Goal: Communication & Community: Answer question/provide support

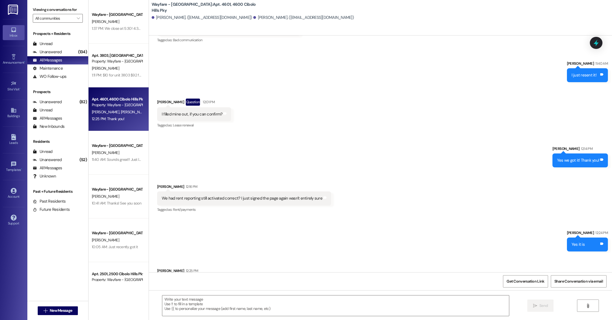
scroll to position [9464, 0]
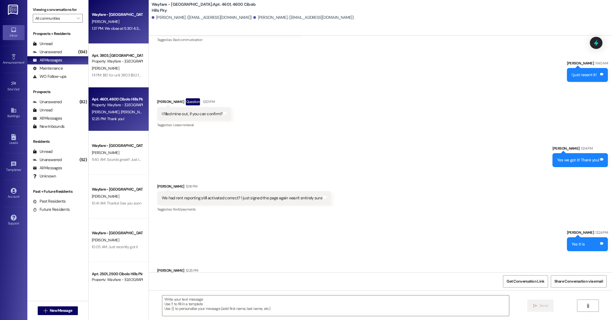
click at [113, 12] on div "Wayfare - [GEOGRAPHIC_DATA]" at bounding box center [117, 15] width 51 height 6
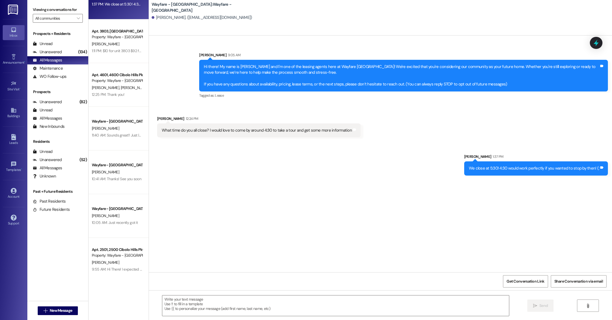
scroll to position [26, 0]
click at [101, 51] on div "1:11 PM: $10 for unit 3803 $92 for unit 1204 1:11 PM: $10 for unit 3803 $92 for…" at bounding box center [125, 49] width 66 height 5
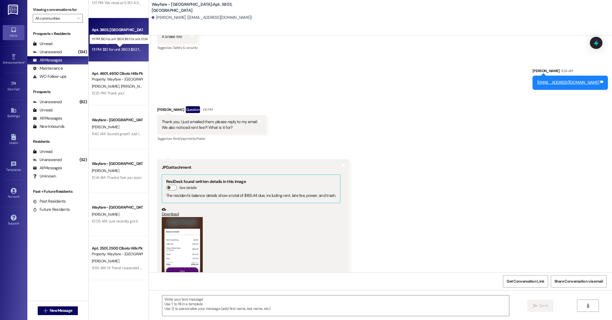
scroll to position [3423, 0]
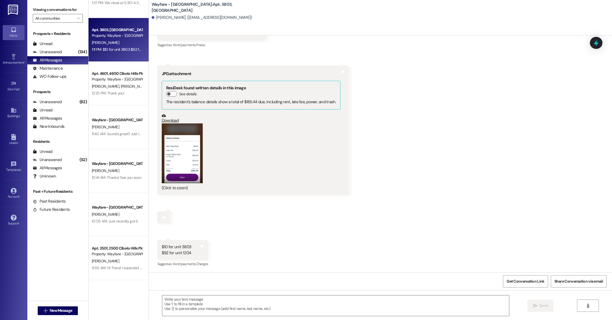
click at [181, 159] on button "Zoom image" at bounding box center [182, 153] width 41 height 60
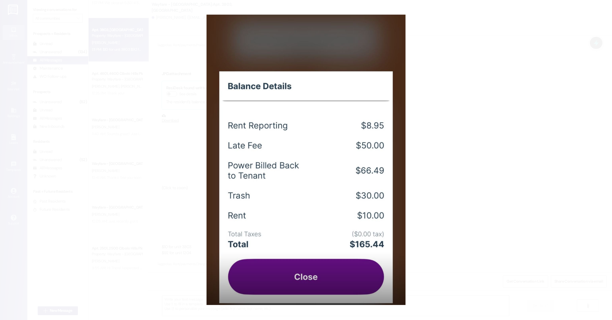
click at [511, 181] on button "Unzoom image" at bounding box center [306, 160] width 612 height 320
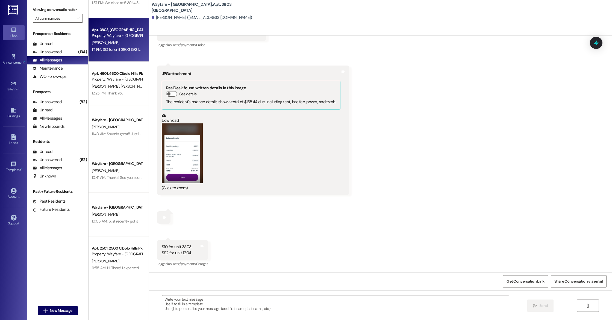
click at [185, 158] on button "Zoom image" at bounding box center [182, 153] width 41 height 60
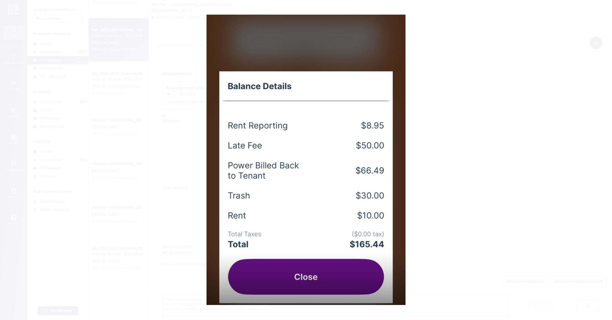
click at [456, 181] on button "Unzoom image" at bounding box center [306, 160] width 612 height 320
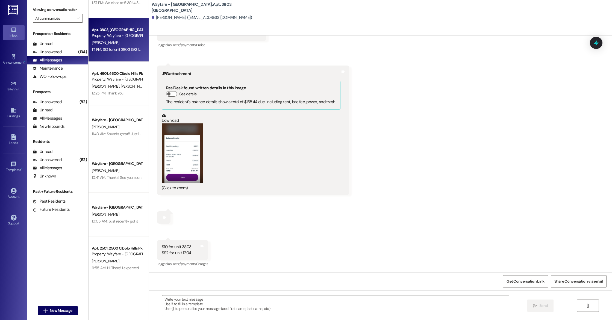
click at [179, 161] on button "Zoom image" at bounding box center [182, 153] width 41 height 60
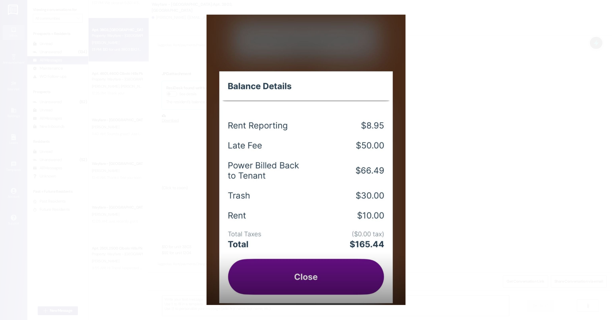
click at [524, 191] on button "Unzoom image" at bounding box center [306, 160] width 612 height 320
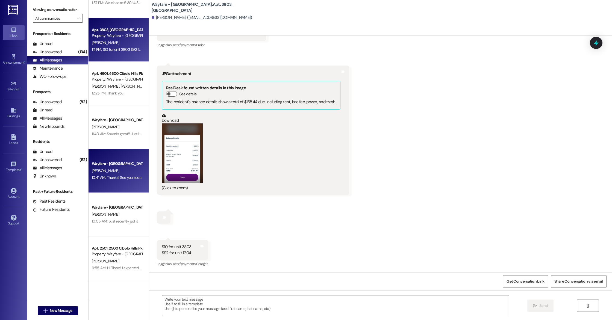
click at [125, 169] on div "[PERSON_NAME]" at bounding box center [117, 170] width 52 height 7
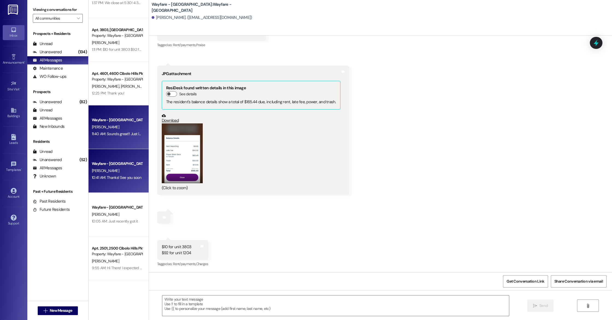
scroll to position [204, 0]
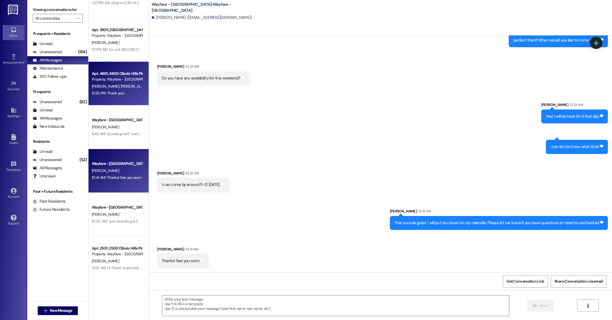
click at [115, 102] on div "Apt. 4601, [GEOGRAPHIC_DATA] Pky Property: Wayfare - [GEOGRAPHIC_DATA] [PERSON_…" at bounding box center [119, 84] width 60 height 44
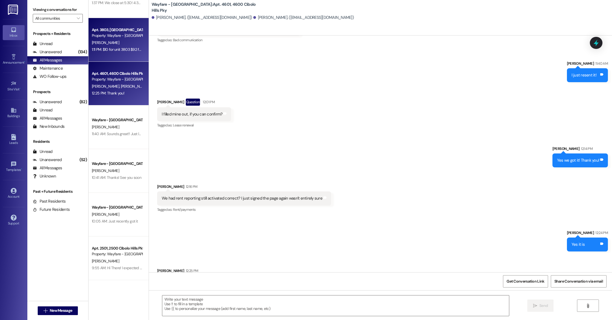
click at [128, 57] on div "Apt. 3803, [GEOGRAPHIC_DATA] Pky Property: Wayfare - [GEOGRAPHIC_DATA] [PERSON_…" at bounding box center [119, 40] width 60 height 44
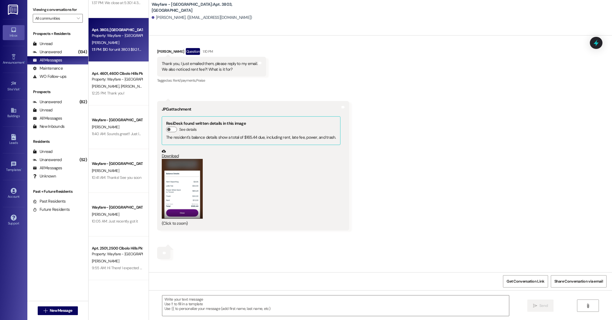
scroll to position [3368, 0]
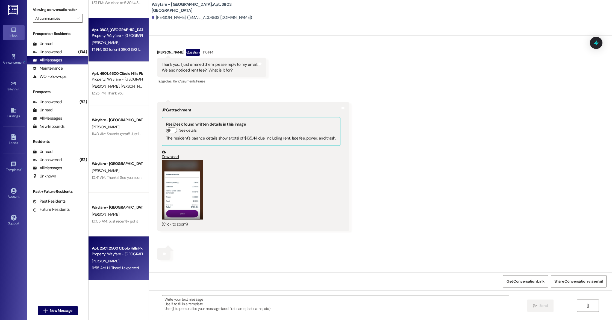
click at [92, 246] on div "Apt. 2501, 2500 Cibolo Hills Pky" at bounding box center [117, 249] width 51 height 6
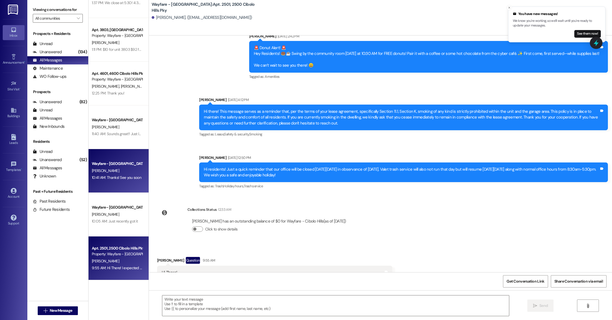
scroll to position [0, 0]
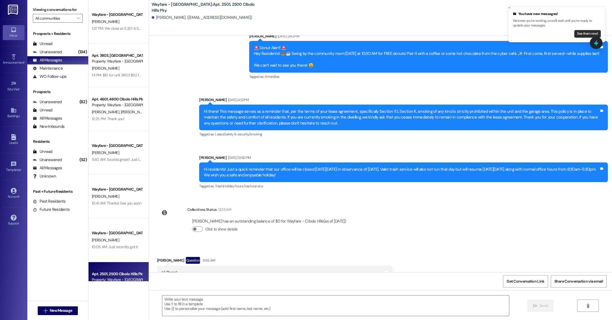
click at [585, 31] on button "See them now!" at bounding box center [587, 34] width 26 height 8
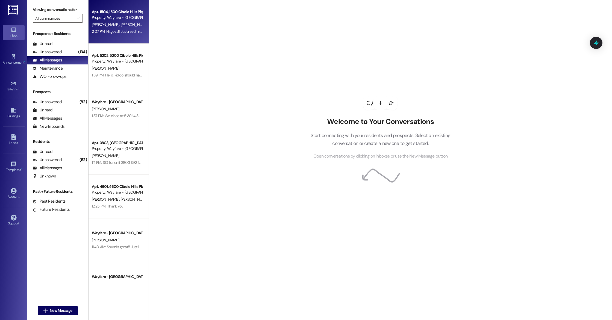
click at [114, 37] on div "Apt. 1504, 1500 Cibolo Hills Pky Property: Wayfare - Cibolo Hills [PERSON_NAME]…" at bounding box center [119, 22] width 60 height 44
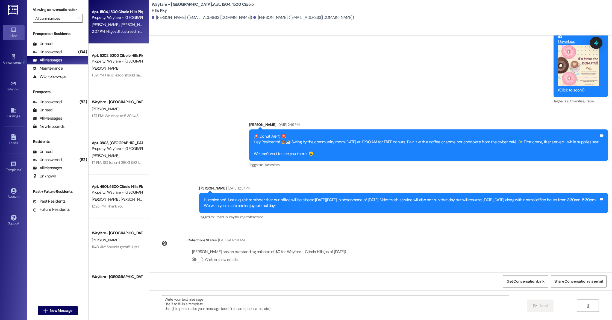
scroll to position [5137, 0]
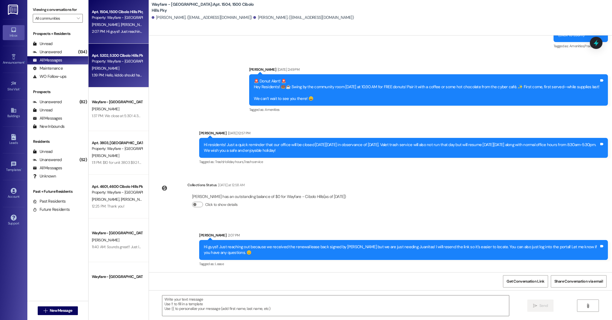
click at [113, 65] on div "[PERSON_NAME]" at bounding box center [117, 68] width 52 height 7
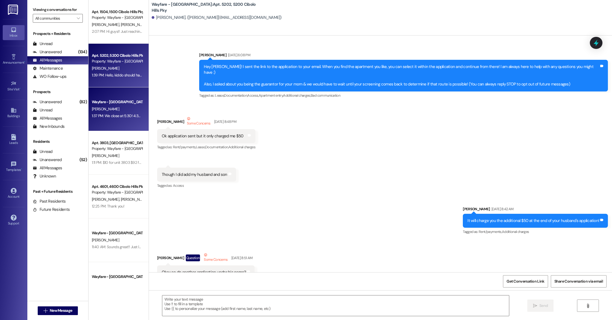
scroll to position [18179, 0]
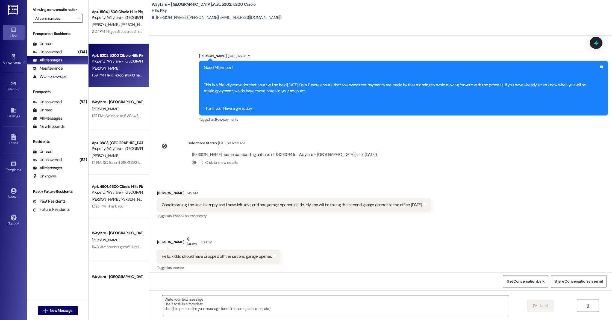
click at [201, 300] on textarea at bounding box center [335, 306] width 347 height 20
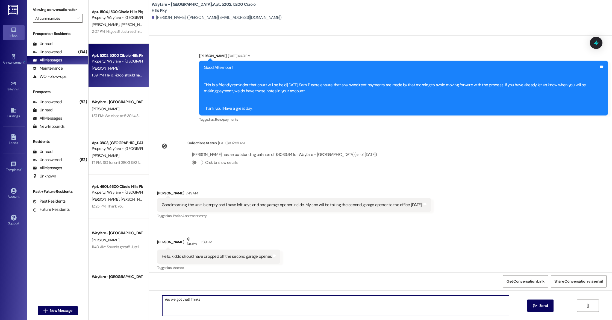
click at [181, 298] on textarea "Yes we got that! Thnks" at bounding box center [335, 306] width 347 height 20
click at [199, 298] on textarea "Yes we got it, Thnks" at bounding box center [335, 306] width 347 height 20
click at [186, 299] on textarea "Yes we got it, Thnks" at bounding box center [335, 306] width 347 height 20
click at [203, 299] on textarea "Yes we got it, Thanks" at bounding box center [335, 306] width 347 height 20
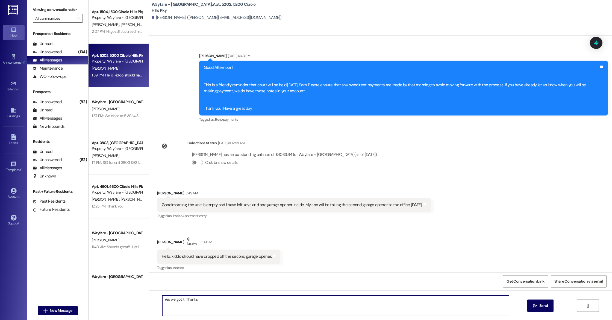
click at [183, 299] on textarea "Yes we got it, Thanks" at bounding box center [335, 306] width 347 height 20
click at [206, 305] on textarea "Yes we got it, thanks" at bounding box center [335, 306] width 347 height 20
type textarea "Yes we got it, thanks!"
click at [536, 308] on icon "" at bounding box center [535, 306] width 4 height 4
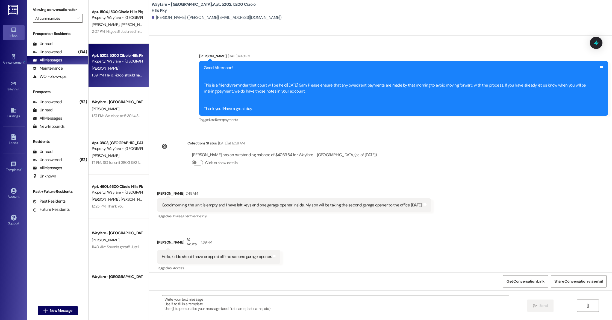
scroll to position [18217, 0]
